Goal: Task Accomplishment & Management: Complete application form

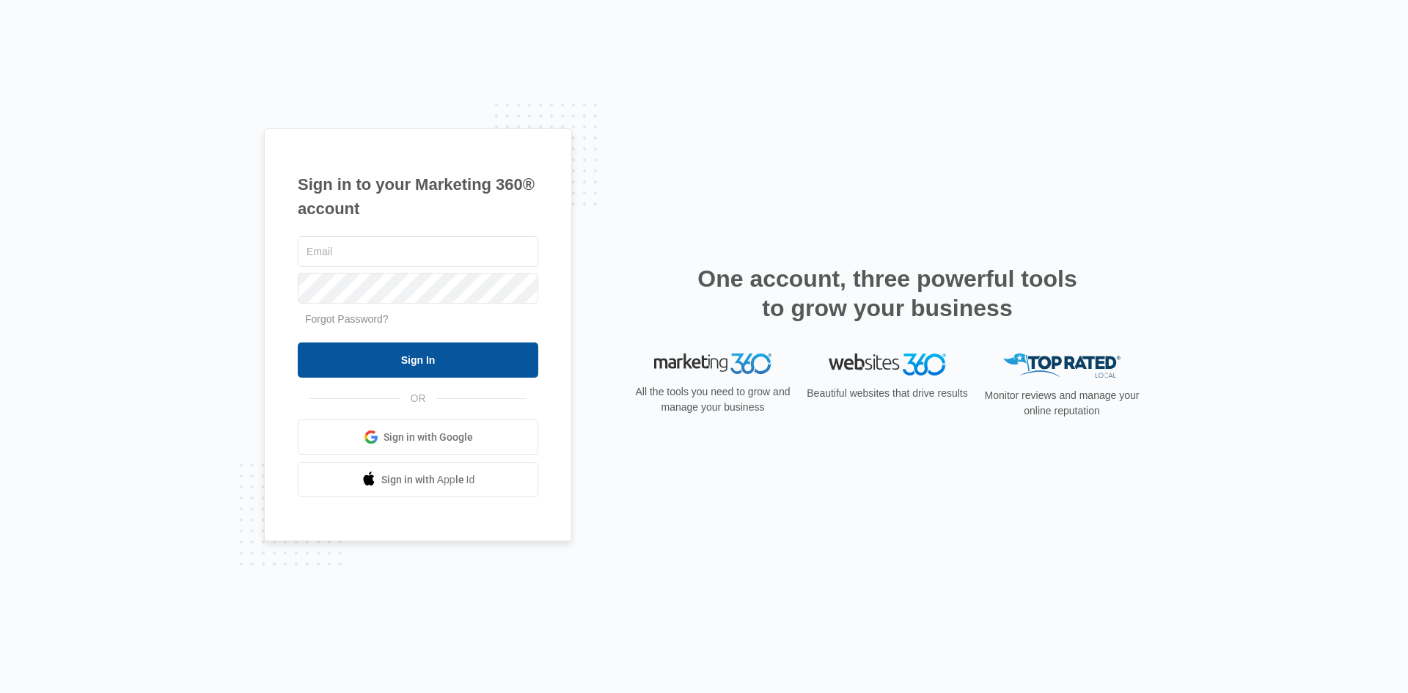
type input "nino@tabulapro.com"
click at [501, 364] on input "Sign In" at bounding box center [418, 359] width 240 height 35
